Goal: Information Seeking & Learning: Check status

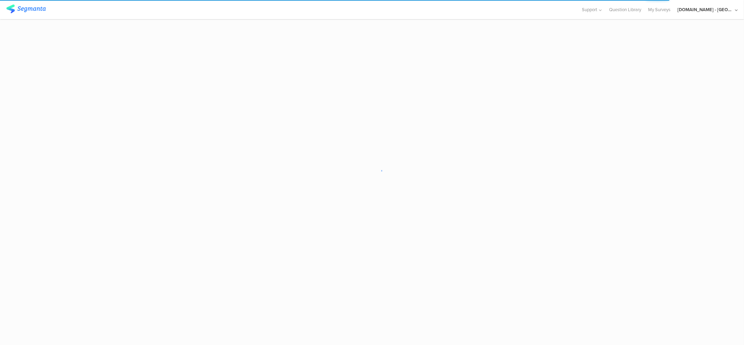
click at [700, 10] on div "[DOMAIN_NAME] - [GEOGRAPHIC_DATA]" at bounding box center [705, 9] width 56 height 7
click at [673, 39] on div "JoltX [GEOGRAPHIC_DATA] Member" at bounding box center [696, 45] width 96 height 15
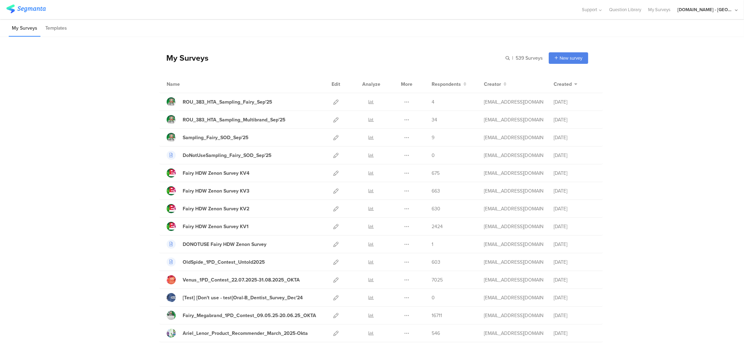
click at [720, 10] on div "[DOMAIN_NAME] - [GEOGRAPHIC_DATA]" at bounding box center [705, 9] width 56 height 7
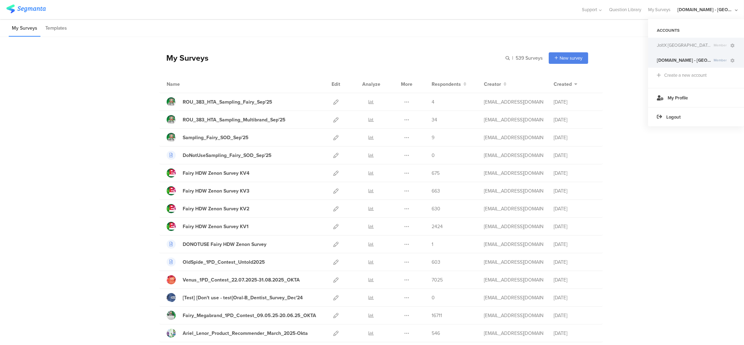
click at [691, 38] on div "JoltX [GEOGRAPHIC_DATA] Member" at bounding box center [696, 45] width 96 height 15
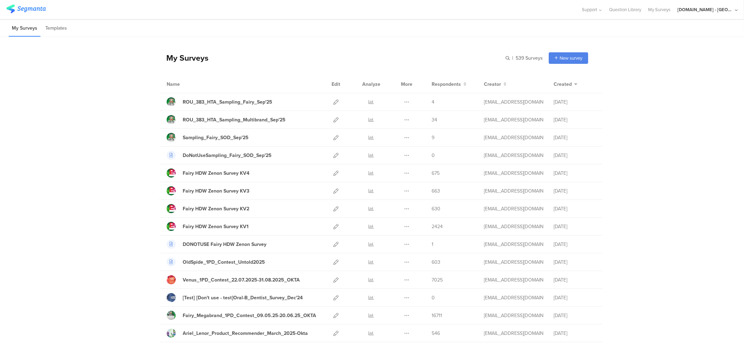
click at [704, 13] on div "[DOMAIN_NAME] - [GEOGRAPHIC_DATA]" at bounding box center [707, 9] width 60 height 19
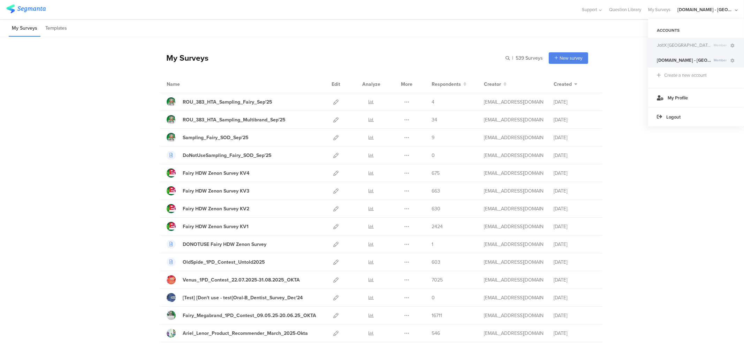
click at [694, 39] on div "JoltX [GEOGRAPHIC_DATA] Member" at bounding box center [696, 45] width 96 height 15
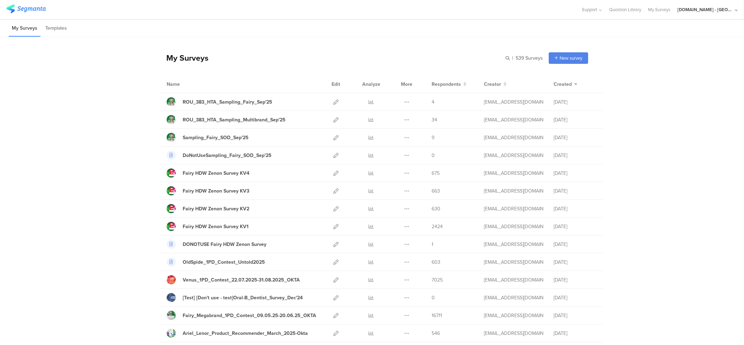
click at [709, 6] on div "[DOMAIN_NAME] - [GEOGRAPHIC_DATA]" at bounding box center [707, 9] width 60 height 19
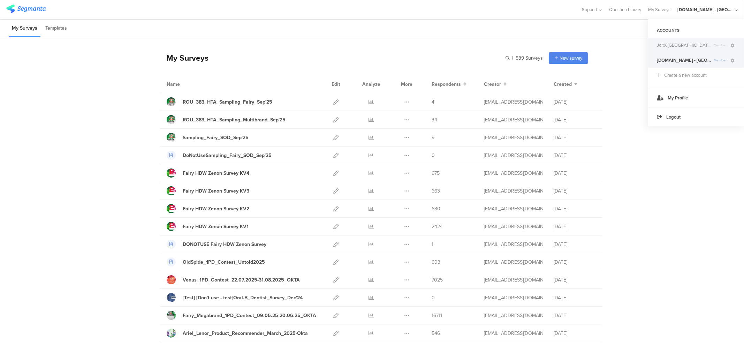
click at [664, 42] on span "JoltX [GEOGRAPHIC_DATA]" at bounding box center [684, 45] width 54 height 7
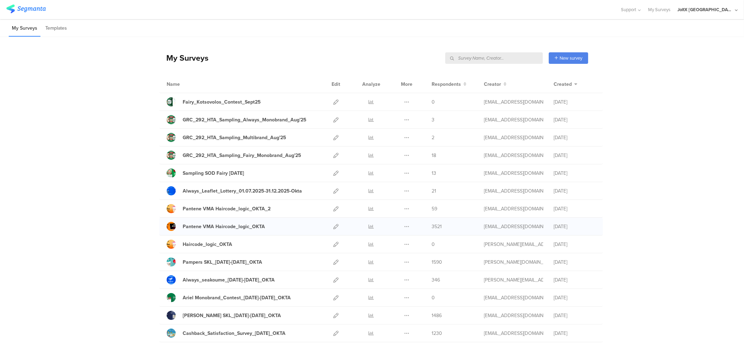
scroll to position [43, 0]
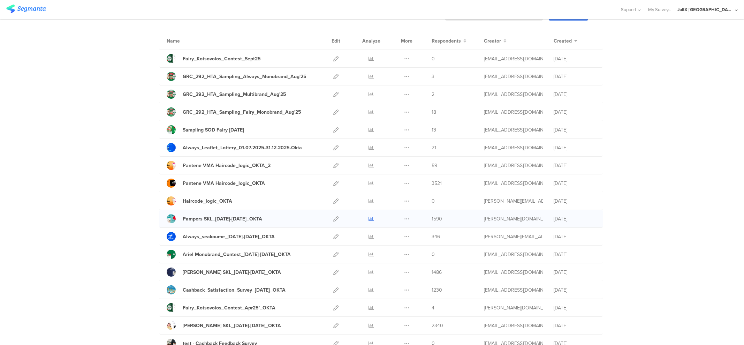
click at [369, 218] on icon at bounding box center [371, 218] width 5 height 5
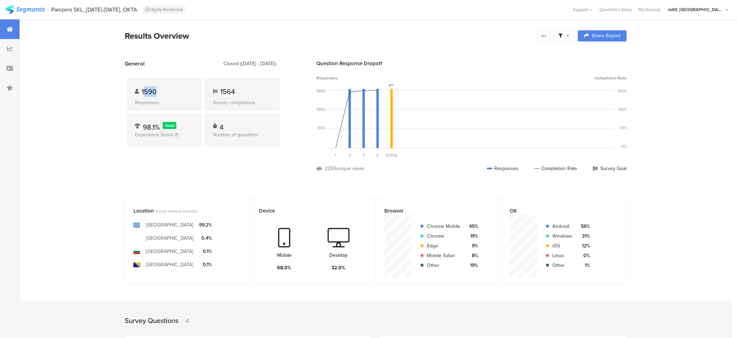
drag, startPoint x: 146, startPoint y: 96, endPoint x: 166, endPoint y: 96, distance: 19.2
click at [166, 96] on div "1590" at bounding box center [164, 91] width 59 height 10
drag, startPoint x: 166, startPoint y: 96, endPoint x: 131, endPoint y: 93, distance: 34.9
click at [131, 93] on div "1590 Responses" at bounding box center [164, 94] width 75 height 33
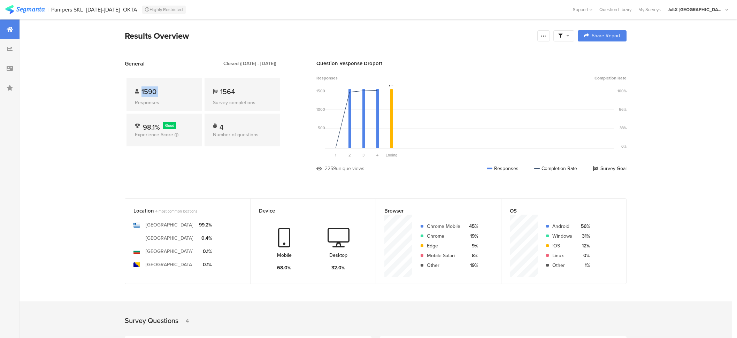
click at [131, 93] on div "1590 Responses" at bounding box center [164, 94] width 75 height 33
drag, startPoint x: 131, startPoint y: 93, endPoint x: 170, endPoint y: 102, distance: 40.3
click at [170, 102] on div "1590 Responses" at bounding box center [164, 94] width 75 height 33
click at [170, 102] on div "Responses" at bounding box center [164, 102] width 59 height 7
drag, startPoint x: 170, startPoint y: 102, endPoint x: 142, endPoint y: 83, distance: 33.6
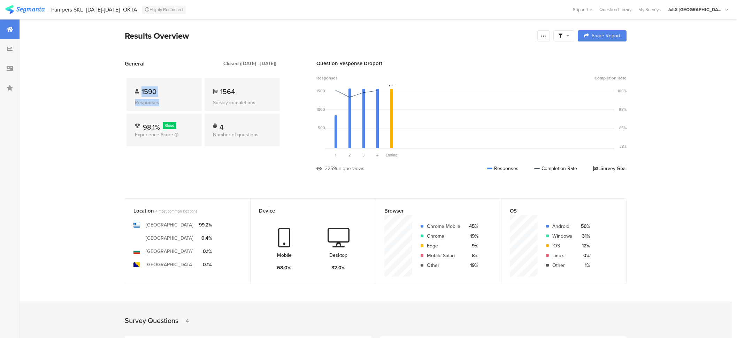
click at [142, 83] on div "1590 Responses" at bounding box center [164, 94] width 75 height 33
drag, startPoint x: 142, startPoint y: 83, endPoint x: 160, endPoint y: 104, distance: 27.0
click at [160, 104] on div "1590 Responses" at bounding box center [164, 94] width 75 height 33
click at [160, 104] on div "Responses" at bounding box center [164, 102] width 59 height 7
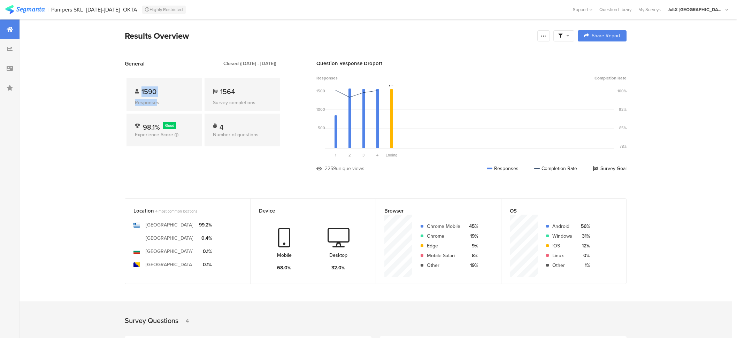
drag, startPoint x: 160, startPoint y: 104, endPoint x: 143, endPoint y: 92, distance: 20.1
click at [143, 92] on div "1590 Responses" at bounding box center [164, 94] width 75 height 33
click at [143, 92] on div "1590" at bounding box center [164, 91] width 59 height 10
drag, startPoint x: 143, startPoint y: 92, endPoint x: 165, endPoint y: 102, distance: 23.6
click at [165, 102] on div "1590 Responses" at bounding box center [164, 94] width 75 height 33
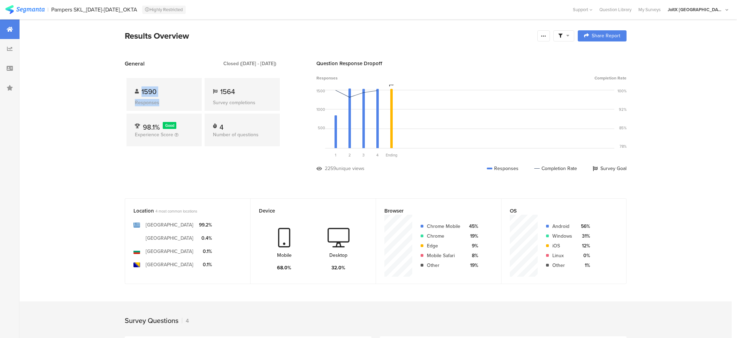
click at [165, 102] on div "Responses" at bounding box center [164, 102] width 59 height 7
drag, startPoint x: 126, startPoint y: 75, endPoint x: 237, endPoint y: 159, distance: 139.6
click at [237, 159] on section "General Closed (May 07 2025 - May 23 2025) 1590 Responses 1564 Survey completio…" at bounding box center [376, 121] width 558 height 123
click at [237, 159] on div "1590 Responses 1564 Survey completions 98.1% Good Experience Score 4 Number of …" at bounding box center [203, 114] width 157 height 92
drag, startPoint x: 280, startPoint y: 125, endPoint x: 129, endPoint y: 71, distance: 160.1
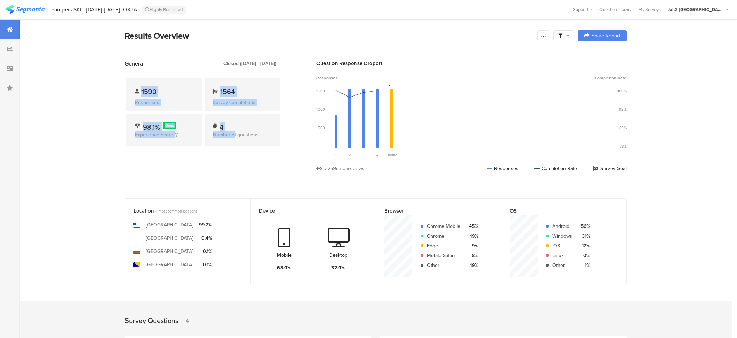
click at [129, 71] on div "1590 Responses 1564 Survey completions 98.1% Good Experience Score 4 Number of …" at bounding box center [203, 114] width 157 height 92
drag, startPoint x: 145, startPoint y: 88, endPoint x: 266, endPoint y: 94, distance: 121.5
click at [266, 94] on div "1590 Responses 1564 Survey completions 98.1% Good Experience Score 4 Number of …" at bounding box center [203, 114] width 157 height 92
click at [266, 94] on div "1564" at bounding box center [242, 91] width 59 height 10
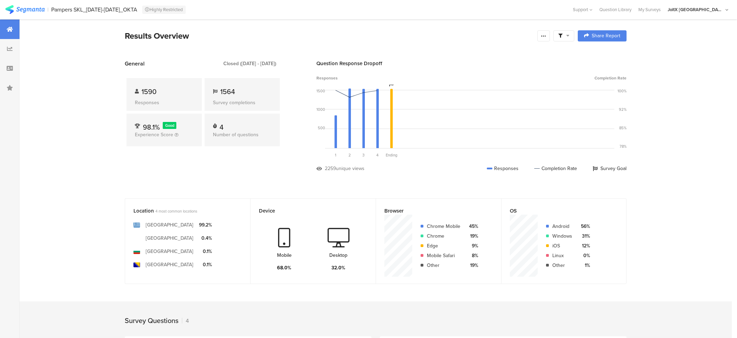
drag, startPoint x: 127, startPoint y: 28, endPoint x: 288, endPoint y: 67, distance: 165.6
click at [288, 67] on section "Results Overview Confidence Level 95 % Preview survey Edit survey Export Result…" at bounding box center [376, 294] width 712 height 551
click at [288, 67] on section "General Closed (May 07 2025 - May 23 2025) 1590 Responses 1564 Survey completio…" at bounding box center [376, 121] width 558 height 123
drag, startPoint x: 288, startPoint y: 67, endPoint x: 135, endPoint y: 35, distance: 156.7
click at [135, 35] on section "Results Overview Confidence Level 95 % Preview survey Edit survey Export Result…" at bounding box center [376, 294] width 712 height 551
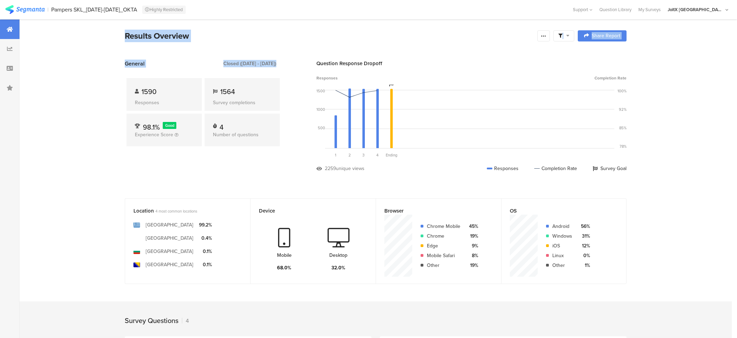
click at [135, 35] on div "Results Overview" at bounding box center [329, 36] width 409 height 13
drag, startPoint x: 135, startPoint y: 35, endPoint x: 289, endPoint y: 61, distance: 156.7
click at [289, 61] on section "Results Overview Confidence Level 95 % Preview survey Edit survey Export Result…" at bounding box center [376, 294] width 712 height 551
click at [289, 61] on section "General Closed (May 07 2025 - May 23 2025) 1590 Responses 1564 Survey completio…" at bounding box center [376, 121] width 558 height 123
